Goal: Obtain resource: Obtain resource

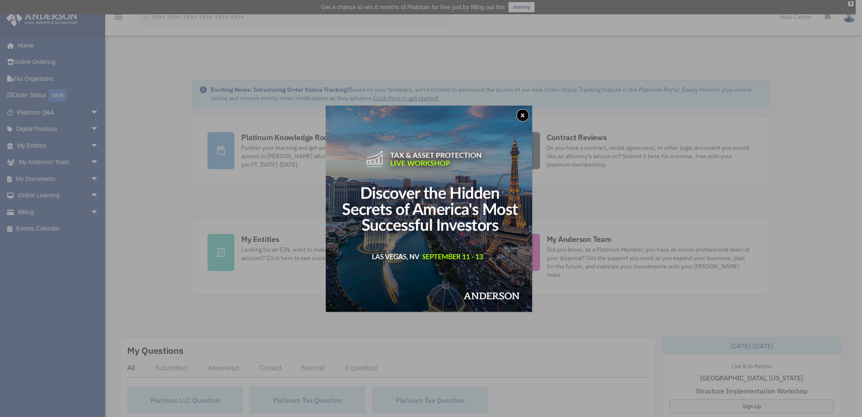
click at [526, 117] on button "x" at bounding box center [523, 115] width 13 height 13
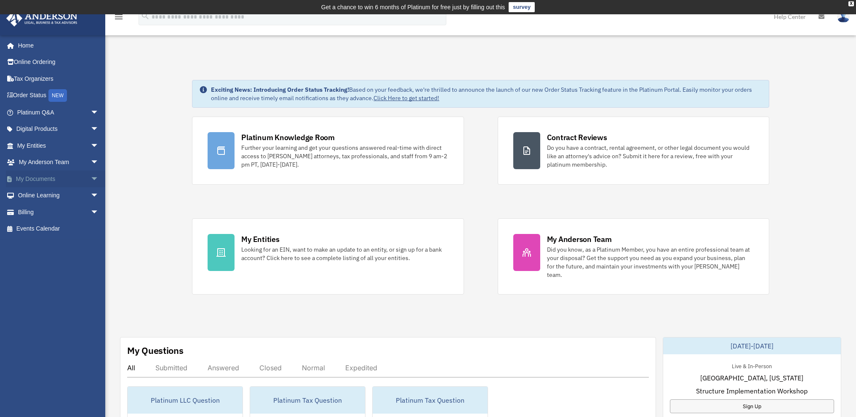
click at [51, 179] on link "My Documents arrow_drop_down" at bounding box center [59, 179] width 106 height 17
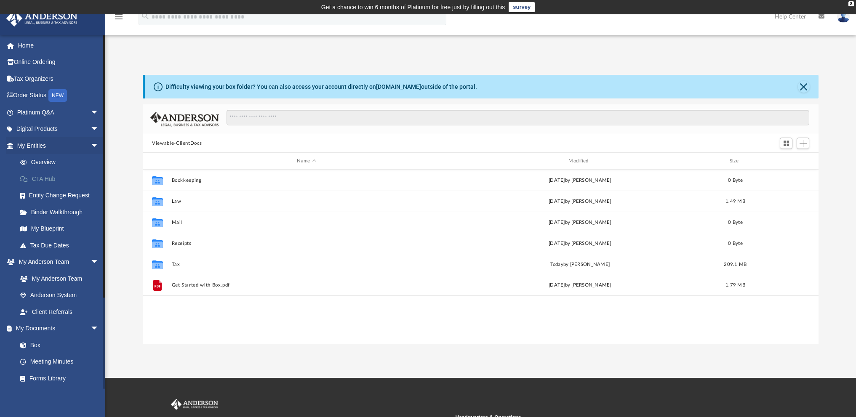
scroll to position [185, 669]
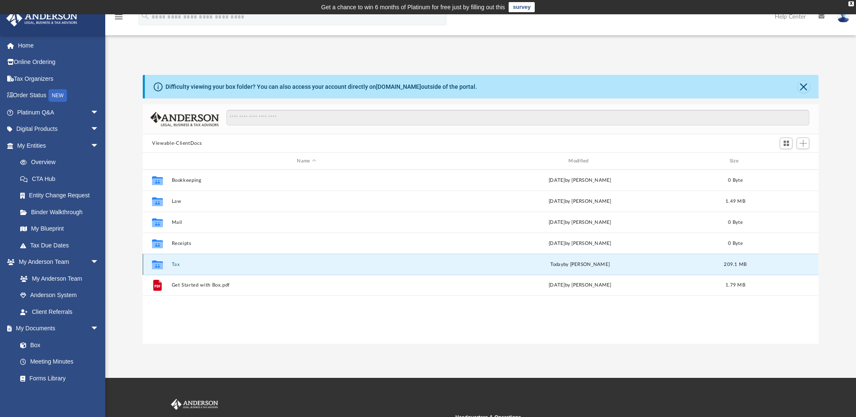
click at [187, 262] on button "Tax" at bounding box center [307, 264] width 270 height 5
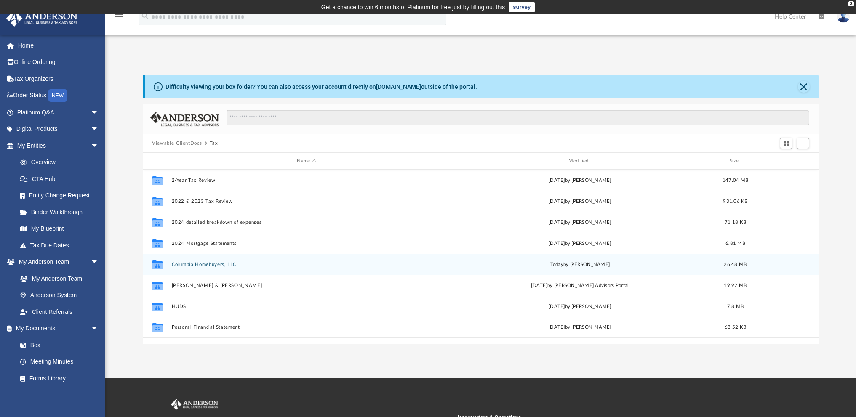
click at [200, 266] on button "Columbia Homebuyers, LLC" at bounding box center [307, 264] width 270 height 5
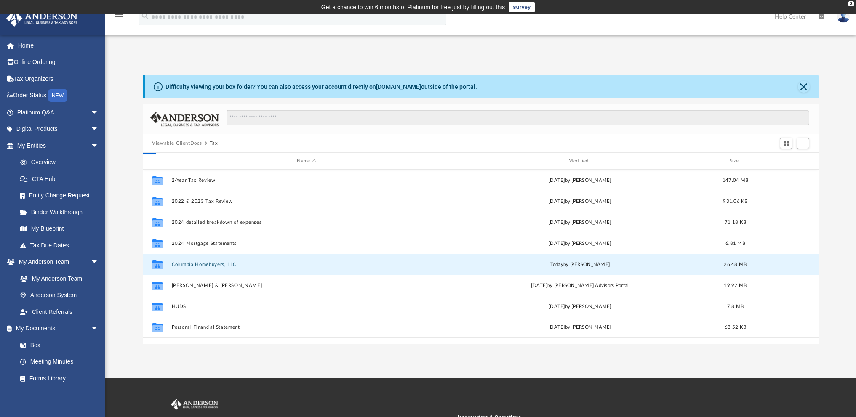
click at [200, 266] on button "Columbia Homebuyers, LLC" at bounding box center [307, 264] width 270 height 5
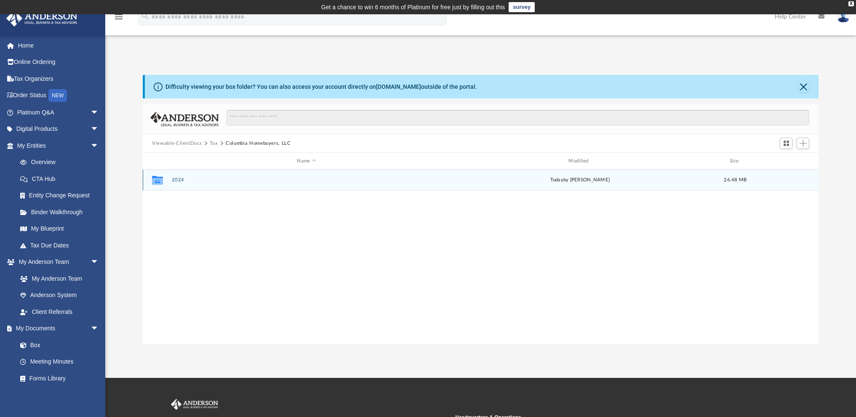
click at [165, 181] on div "Collaborated Folder" at bounding box center [157, 179] width 21 height 13
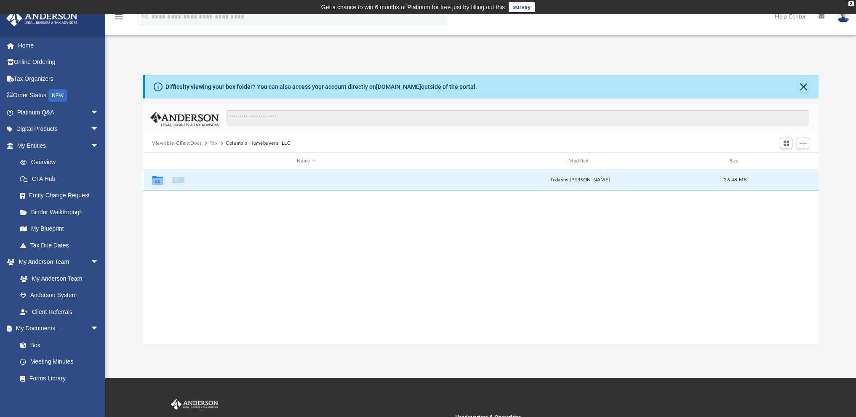
click at [223, 181] on button "2024" at bounding box center [307, 179] width 270 height 5
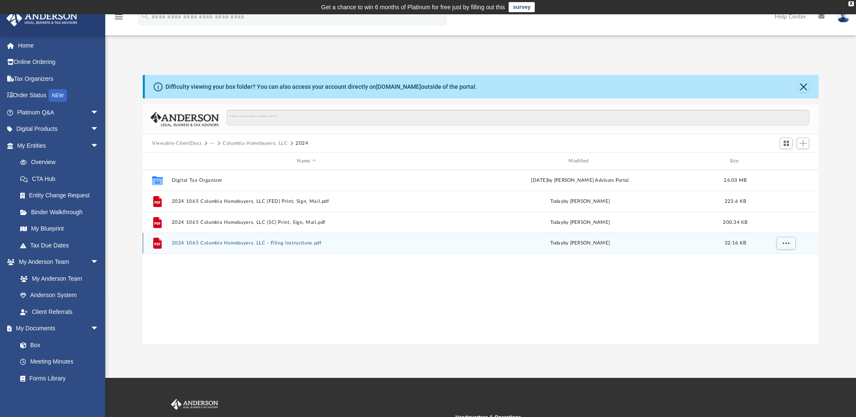
click at [336, 240] on div "File 2024 1065 Columbia Homebuyers, LLC - Filing Instructions.pdf [DATE] by [PE…" at bounding box center [481, 243] width 676 height 21
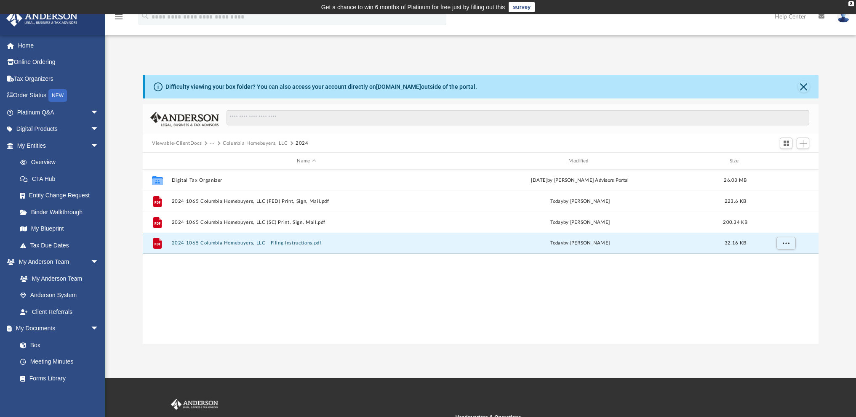
click at [319, 240] on button "2024 1065 Columbia Homebuyers, LLC - Filing Instructions.pdf" at bounding box center [307, 242] width 270 height 5
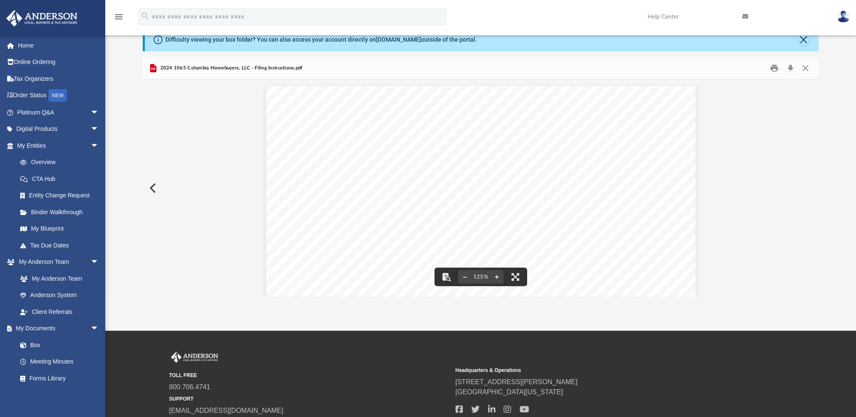
scroll to position [0, 0]
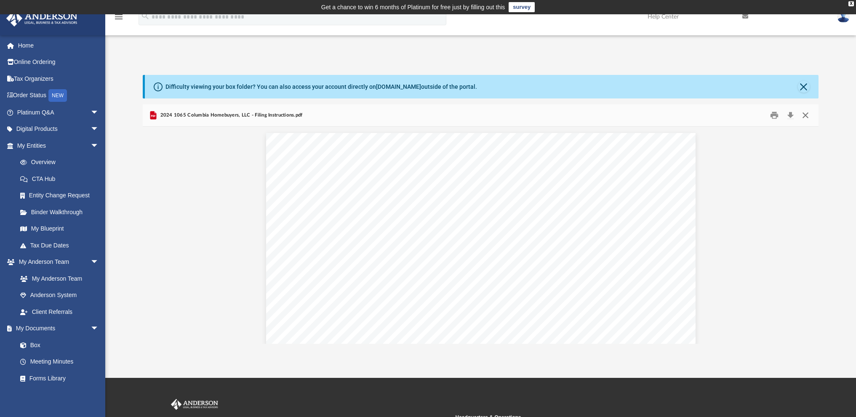
click at [805, 114] on button "Close" at bounding box center [804, 115] width 15 height 13
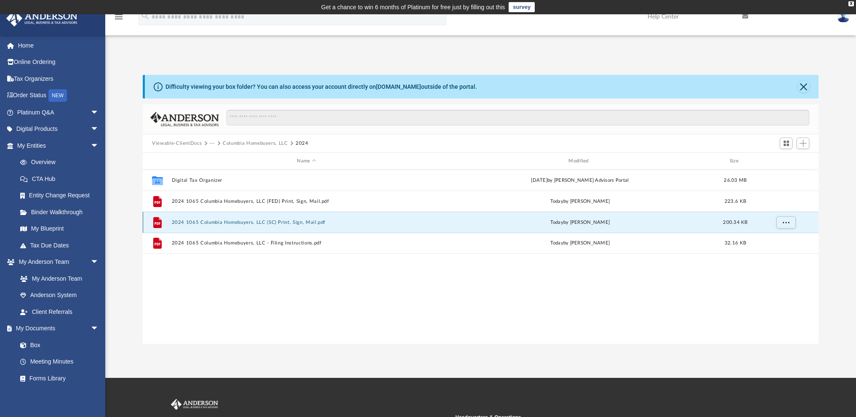
click at [293, 223] on button "2024 1065 Columbia Homebuyers, LLC (SC) Print, Sign, Mail.pdf" at bounding box center [307, 222] width 270 height 5
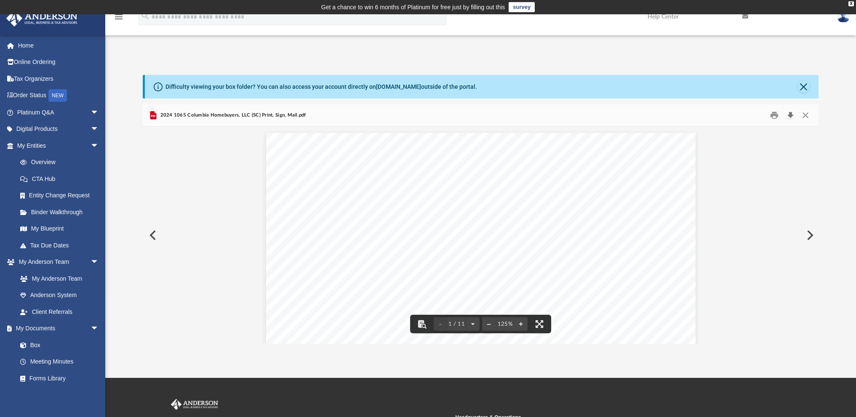
click at [790, 114] on button "Download" at bounding box center [790, 115] width 15 height 13
click at [802, 88] on button "Close" at bounding box center [804, 87] width 12 height 12
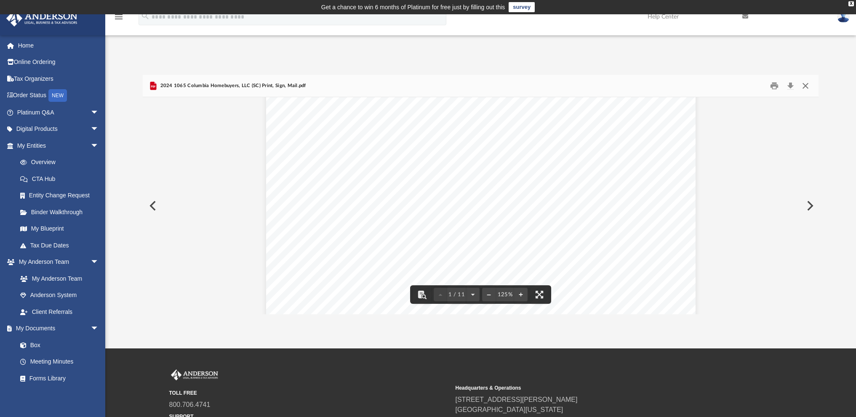
click at [807, 86] on button "Close" at bounding box center [804, 86] width 15 height 13
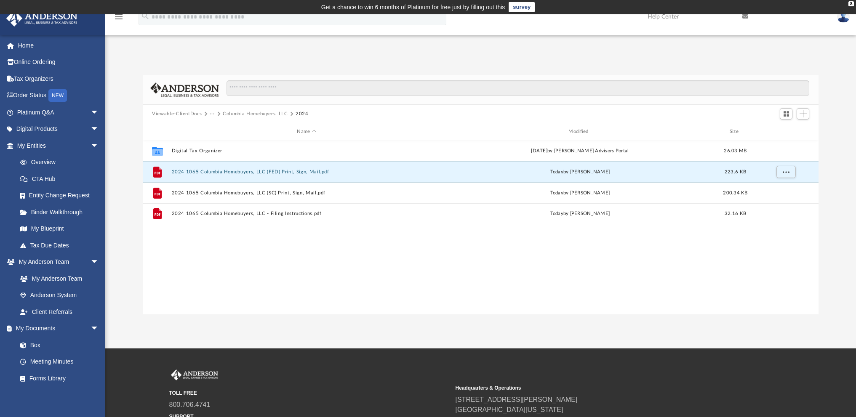
click at [292, 173] on button "2024 1065 Columbia Homebuyers, LLC (FED) Print, Sign, Mail.pdf" at bounding box center [307, 171] width 270 height 5
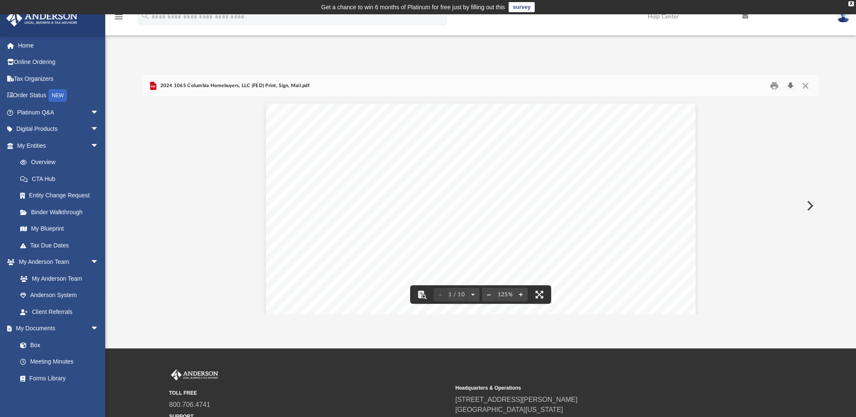
click at [792, 83] on button "Download" at bounding box center [790, 86] width 15 height 13
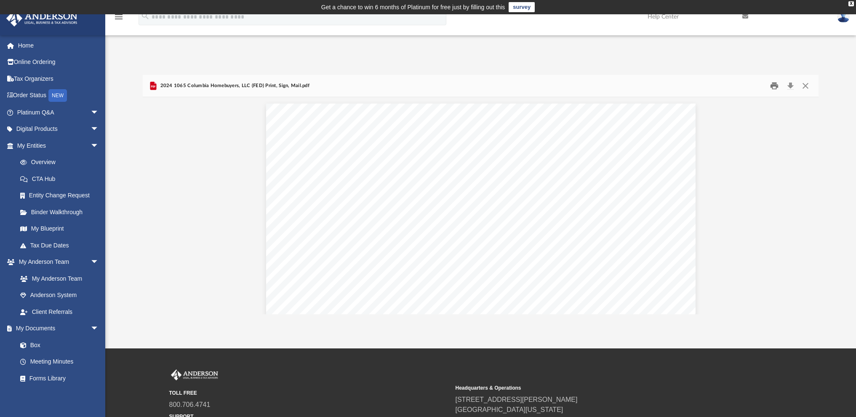
click at [775, 83] on button "Print" at bounding box center [774, 86] width 17 height 13
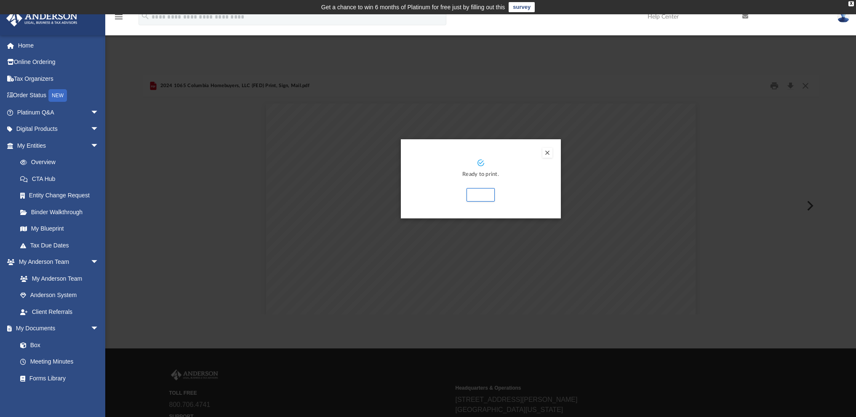
click at [548, 152] on button "Preview" at bounding box center [547, 153] width 10 height 10
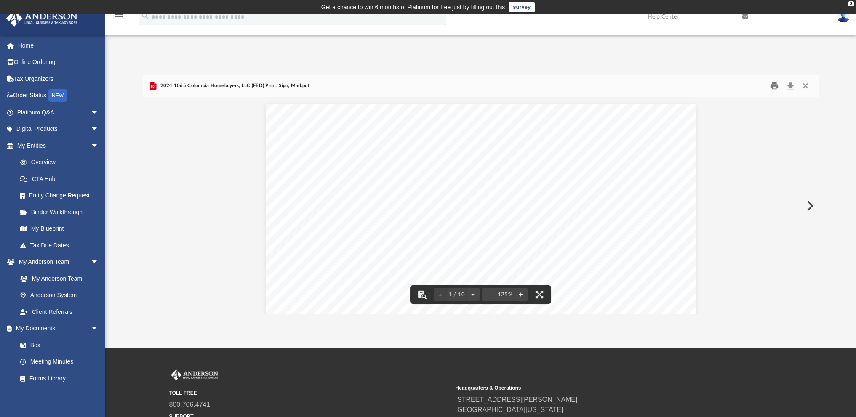
click at [775, 87] on button "Print" at bounding box center [774, 86] width 17 height 13
click at [806, 87] on button "Close" at bounding box center [804, 86] width 15 height 13
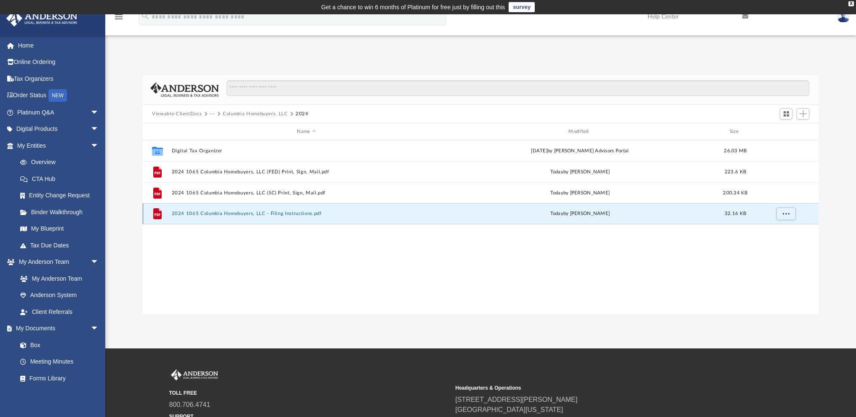
click at [291, 214] on button "2024 1065 Columbia Homebuyers, LLC - Filing Instructions.pdf" at bounding box center [307, 213] width 270 height 5
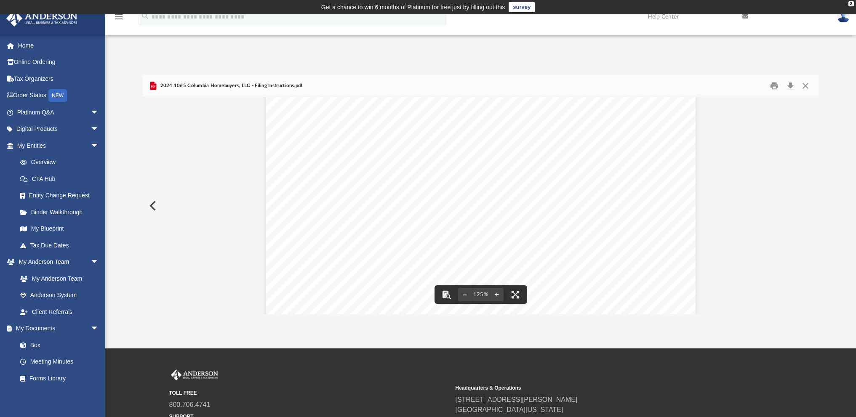
scroll to position [0, 0]
click at [779, 85] on button "Print" at bounding box center [774, 86] width 17 height 13
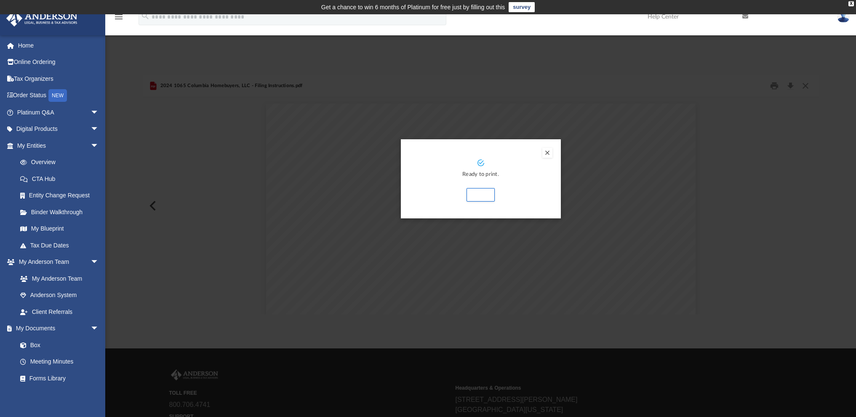
click at [552, 149] on div "Ready to print. Print" at bounding box center [481, 178] width 160 height 79
click at [544, 155] on button "Preview" at bounding box center [547, 153] width 10 height 10
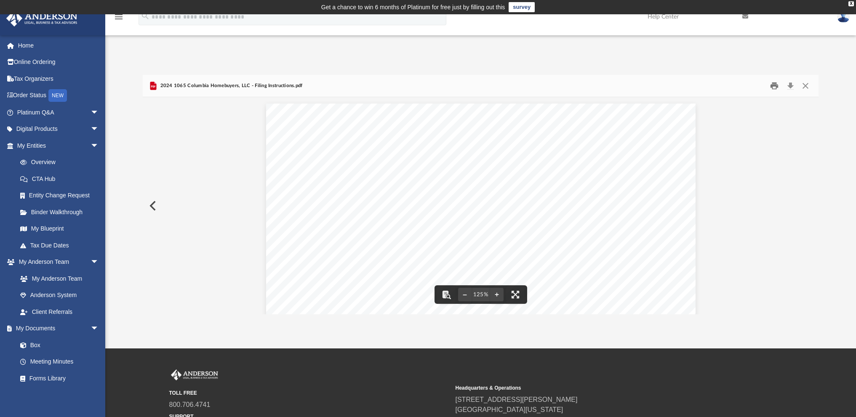
click at [775, 87] on button "Print" at bounding box center [774, 86] width 17 height 13
click at [805, 87] on button "Close" at bounding box center [804, 86] width 15 height 13
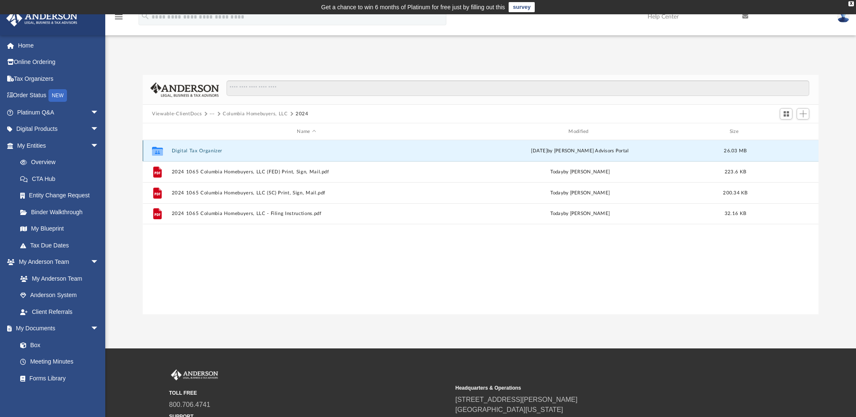
click at [227, 152] on button "Digital Tax Organizer" at bounding box center [307, 150] width 270 height 5
click at [219, 150] on button "Digital Tax Organizer" at bounding box center [307, 150] width 270 height 5
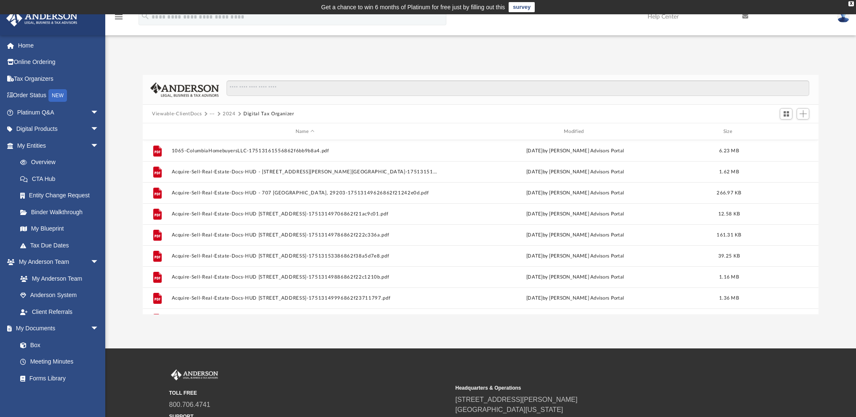
click at [228, 115] on button "2024" at bounding box center [229, 114] width 13 height 8
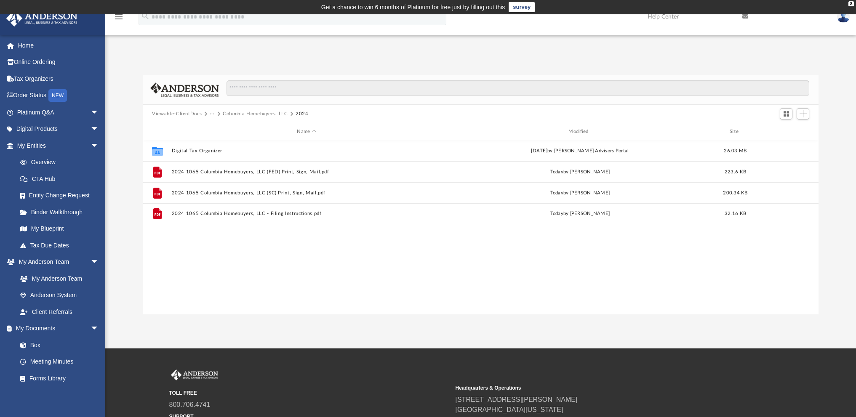
click at [139, 64] on div "Difficulty viewing your box folder? You can also access your account directly o…" at bounding box center [480, 185] width 751 height 257
